Goal: Entertainment & Leisure: Consume media (video, audio)

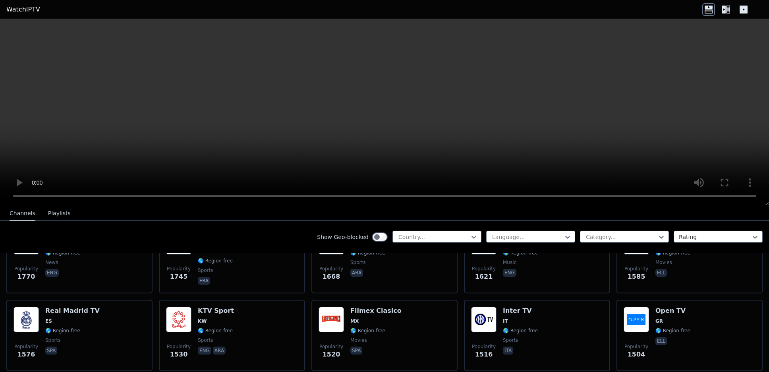
scroll to position [596, 0]
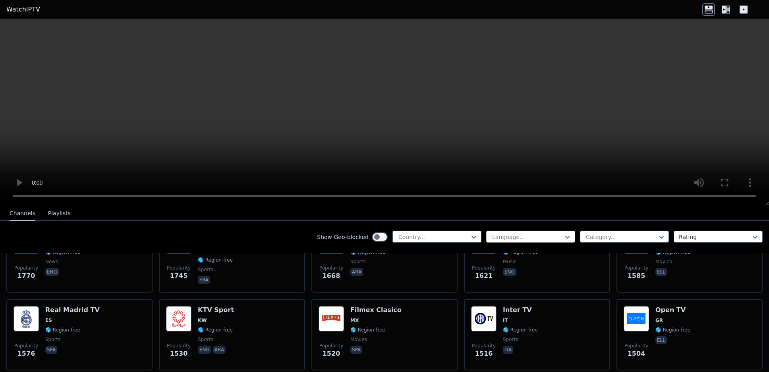
click at [535, 240] on div at bounding box center [527, 237] width 72 height 8
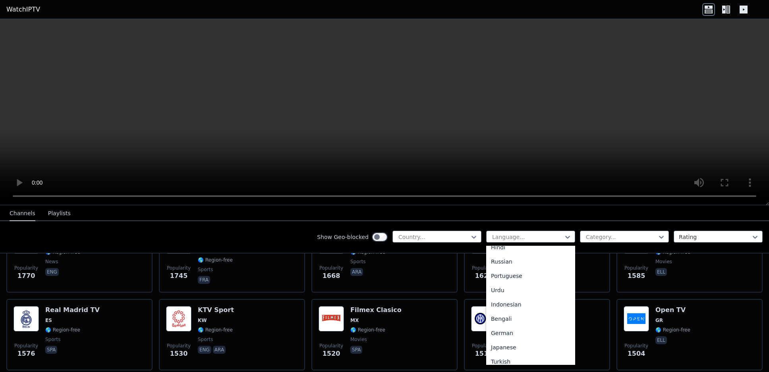
scroll to position [79, 0]
click at [522, 288] on div "Portuguese" at bounding box center [530, 289] width 89 height 14
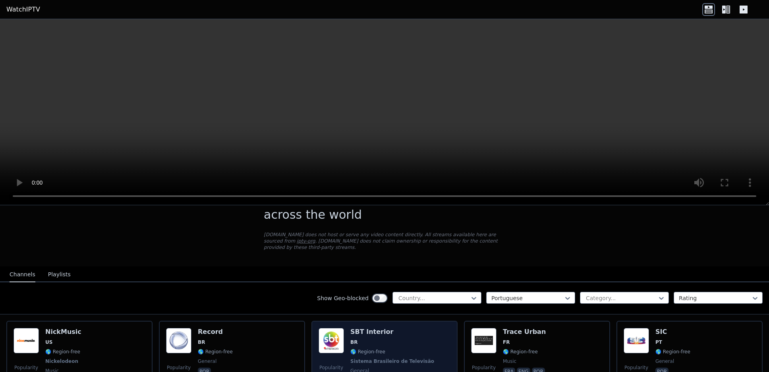
scroll to position [40, 0]
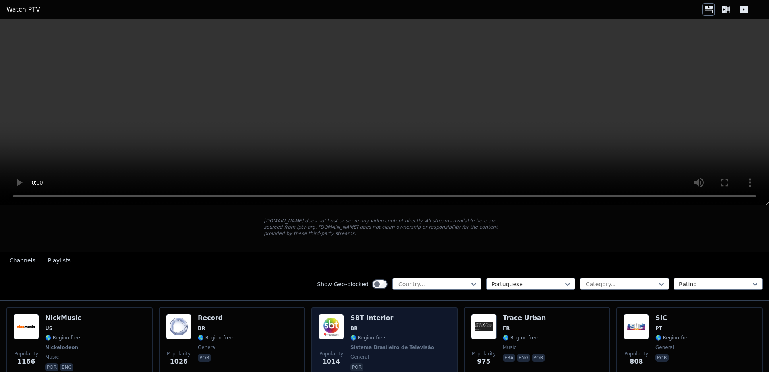
click at [416, 322] on div "Popularity 1014 SBT Interior BR 🌎 Region-free Sistema Brasileiro de Televisão g…" at bounding box center [385, 343] width 132 height 59
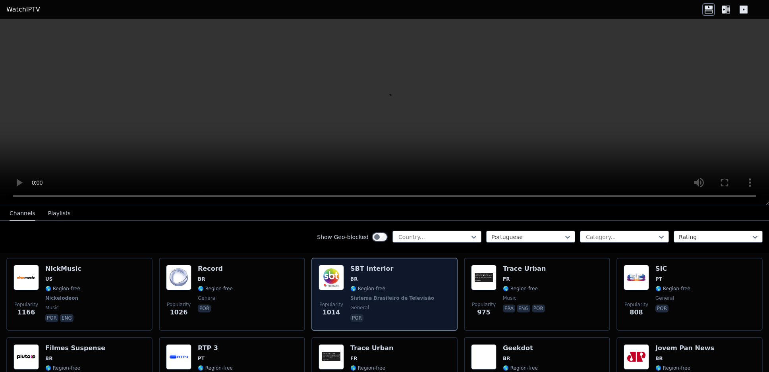
scroll to position [0, 0]
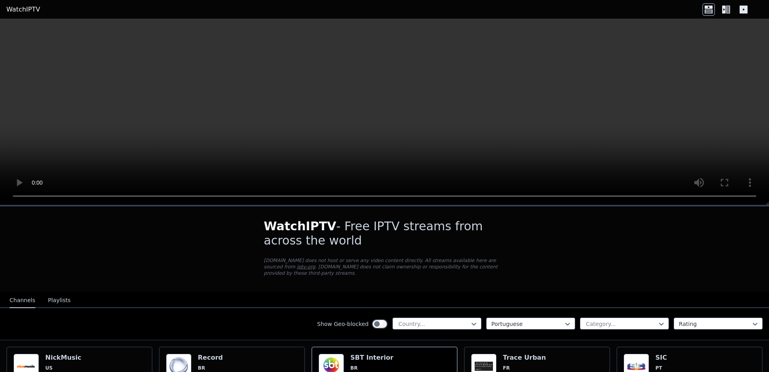
click at [60, 294] on button "Playlists" at bounding box center [59, 300] width 23 height 15
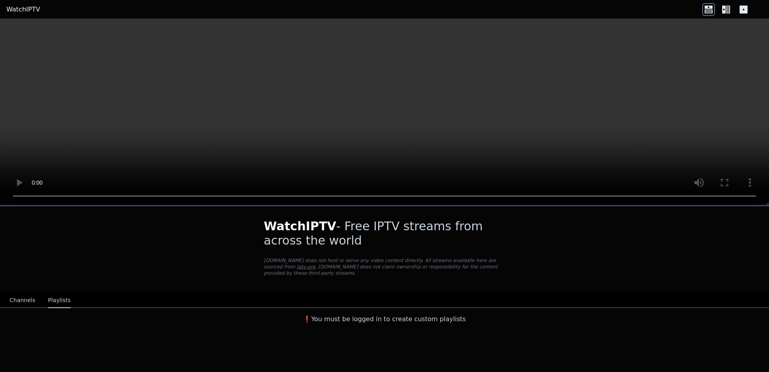
click at [21, 296] on button "Channels" at bounding box center [23, 300] width 26 height 15
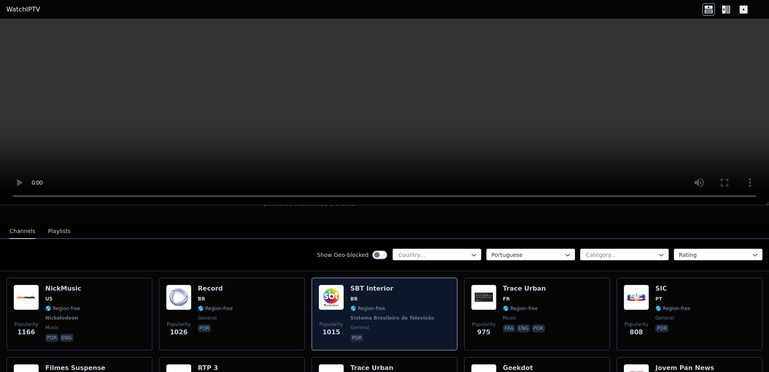
scroll to position [79, 0]
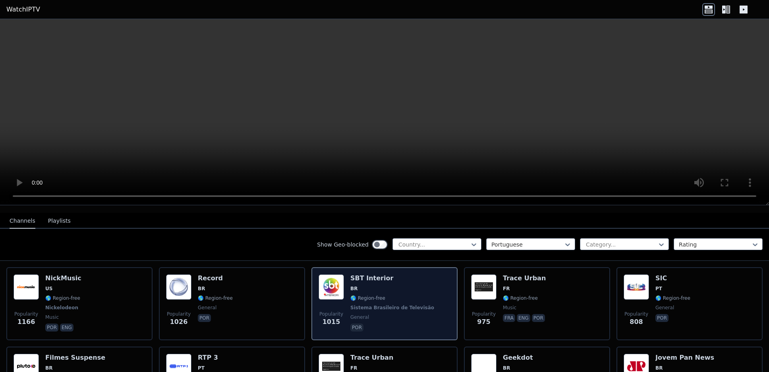
click at [382, 286] on div "SBT Interior BR 🌎 Region-free Sistema Brasileiro de Televisão general por" at bounding box center [392, 303] width 85 height 59
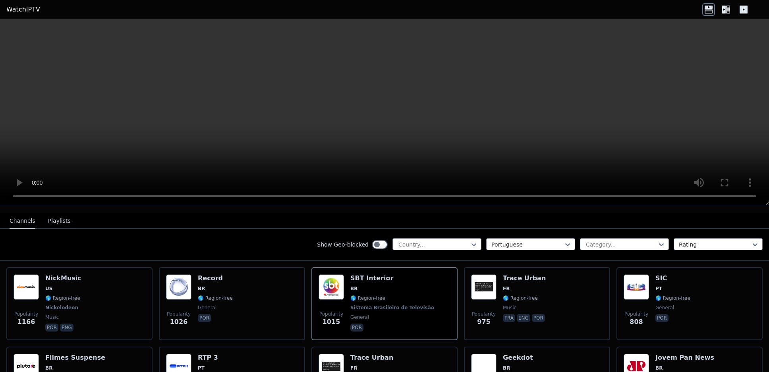
click at [420, 119] on video at bounding box center [384, 112] width 769 height 186
click at [434, 241] on div at bounding box center [434, 245] width 72 height 8
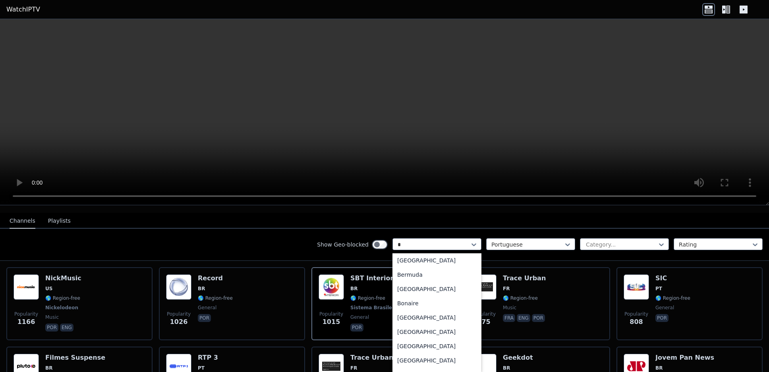
scroll to position [0, 0]
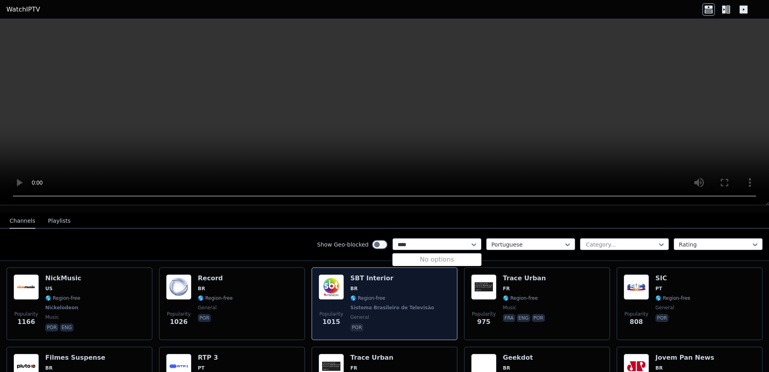
type input "***"
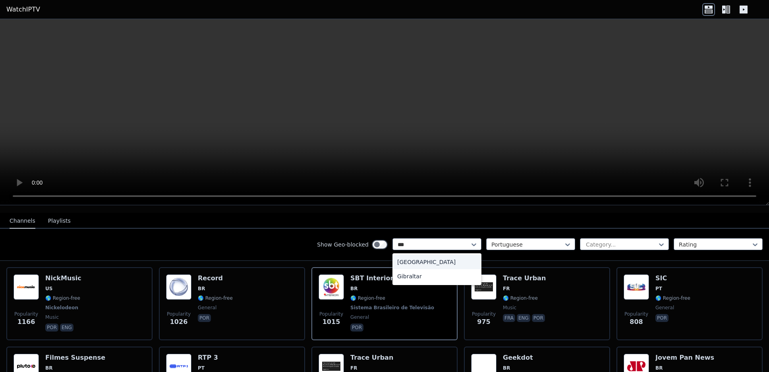
drag, startPoint x: 422, startPoint y: 261, endPoint x: 424, endPoint y: 251, distance: 10.9
click at [423, 256] on div "[GEOGRAPHIC_DATA]" at bounding box center [436, 262] width 89 height 14
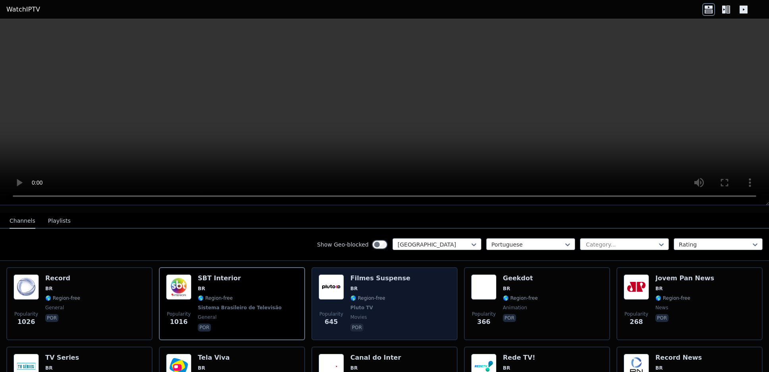
click at [394, 295] on span "🌎 Region-free" at bounding box center [380, 298] width 60 height 6
click at [393, 295] on span "🌎 Region-free" at bounding box center [380, 298] width 60 height 6
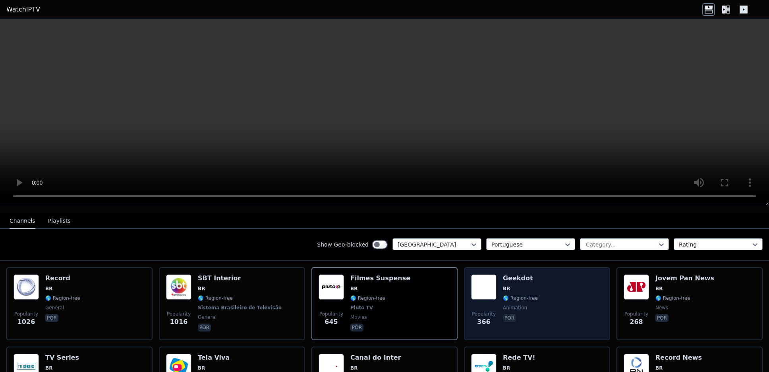
click at [541, 285] on div "Popularity 366 Geekdot BR 🌎 Region-free animation por" at bounding box center [537, 303] width 132 height 59
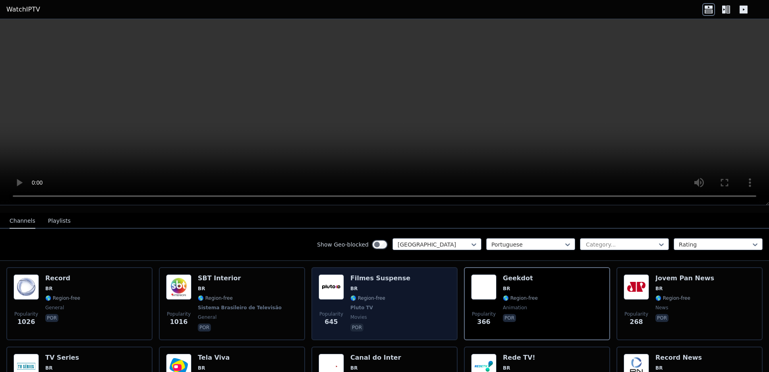
click at [407, 299] on div "Popularity 645 Filmes Suspense BR 🌎 Region-free Pluto TV movies por" at bounding box center [385, 303] width 132 height 59
click at [388, 286] on span "BR" at bounding box center [380, 289] width 60 height 6
